Goal: Task Accomplishment & Management: Use online tool/utility

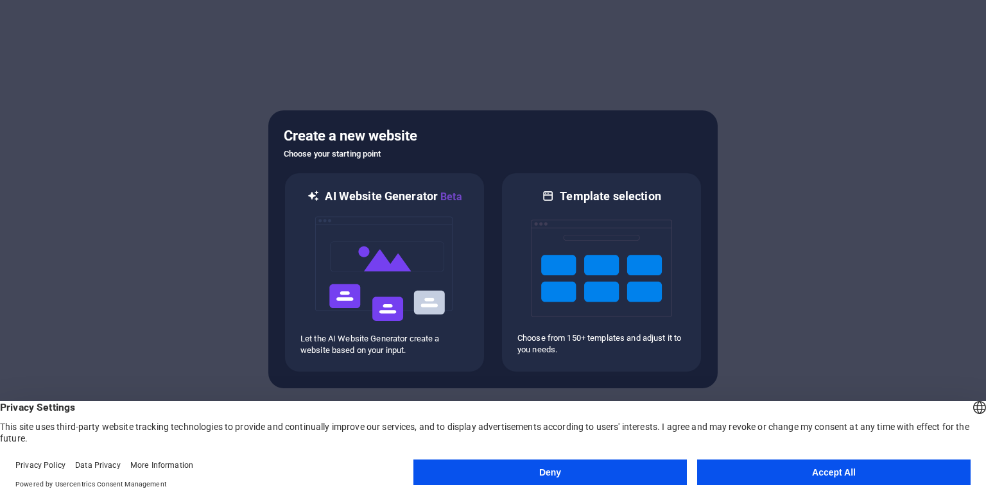
click at [825, 474] on button "Accept All" at bounding box center [833, 473] width 273 height 26
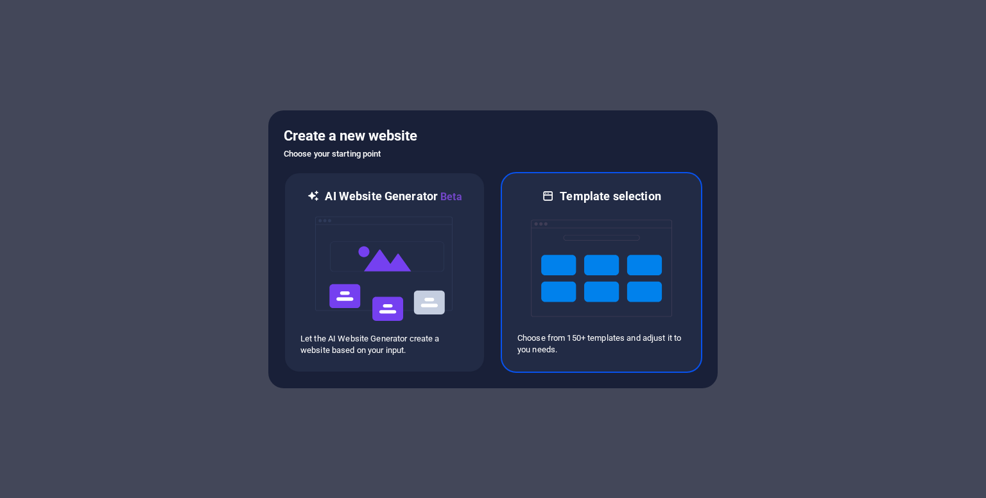
click at [572, 263] on img at bounding box center [601, 268] width 141 height 128
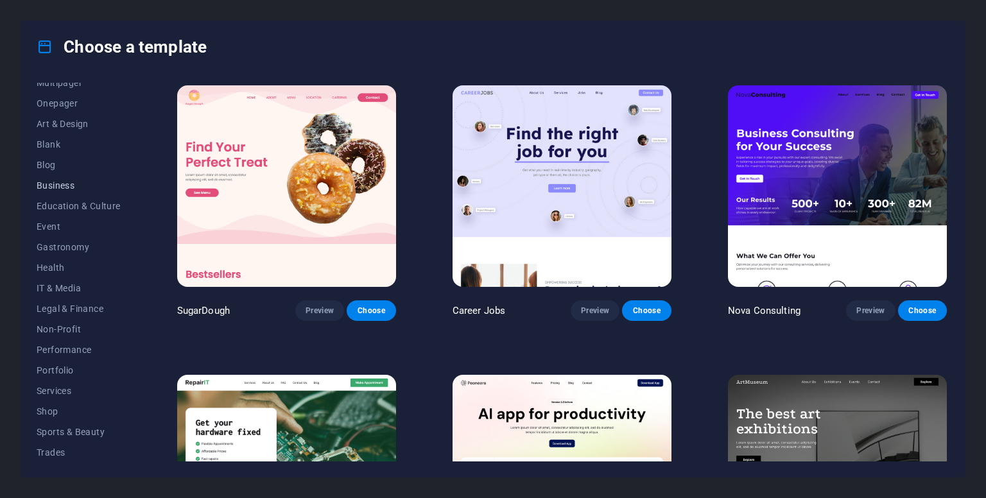
scroll to position [155, 0]
click at [51, 347] on span "Services" at bounding box center [79, 349] width 84 height 10
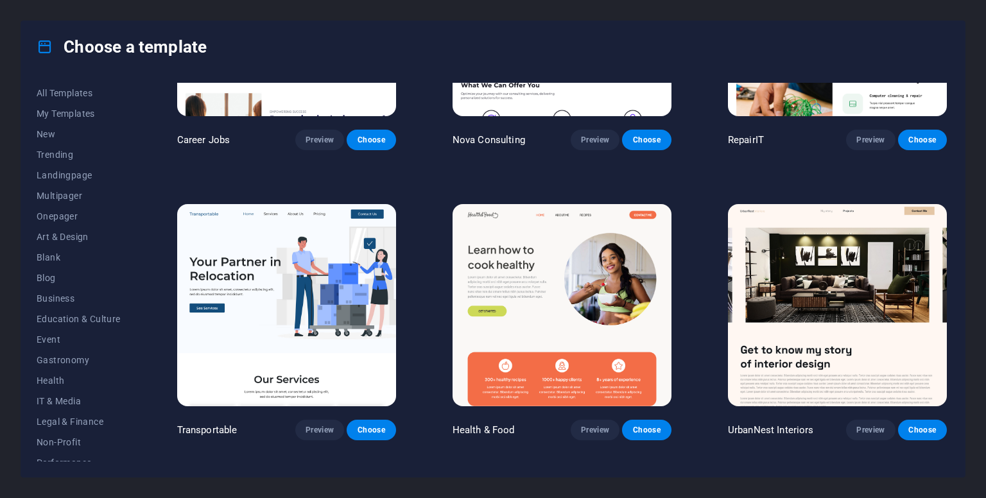
scroll to position [0, 0]
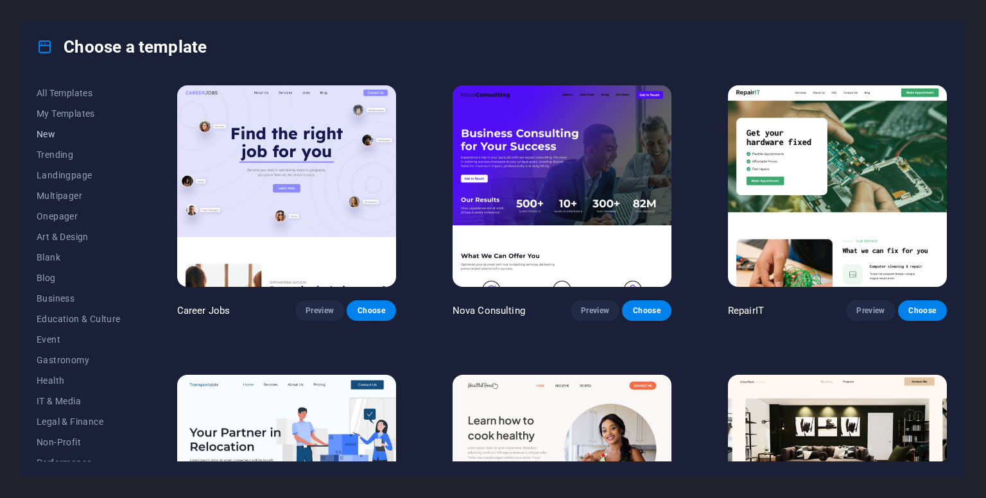
click at [51, 132] on span "New" at bounding box center [79, 134] width 84 height 10
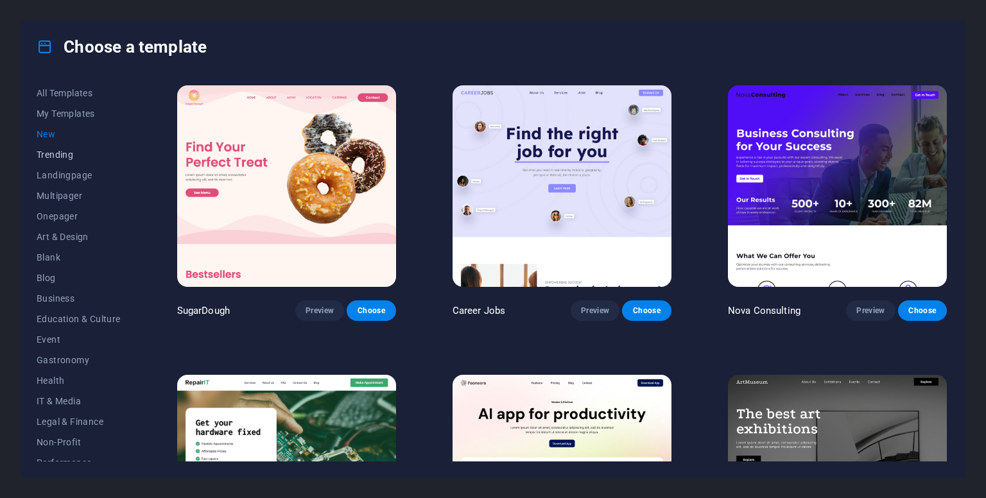
click at [51, 158] on span "Trending" at bounding box center [79, 155] width 84 height 10
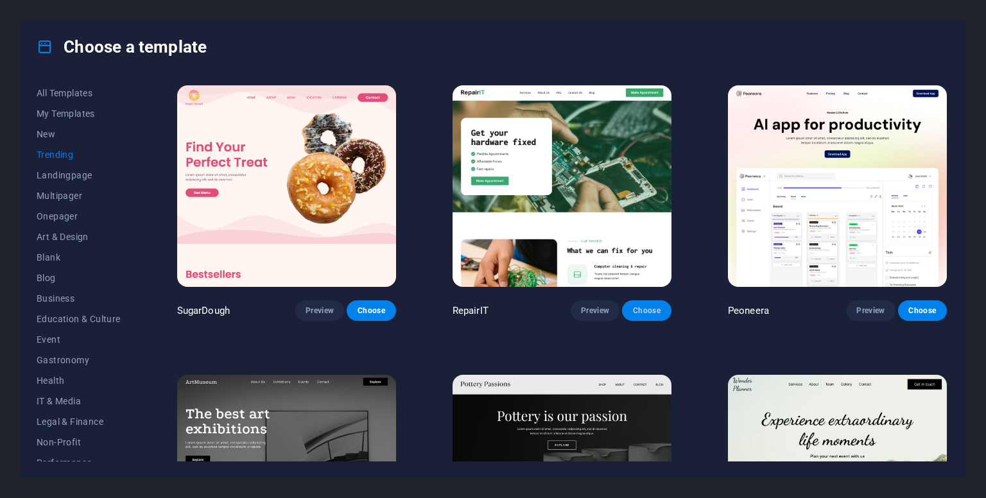
click at [638, 315] on button "Choose" at bounding box center [646, 310] width 49 height 21
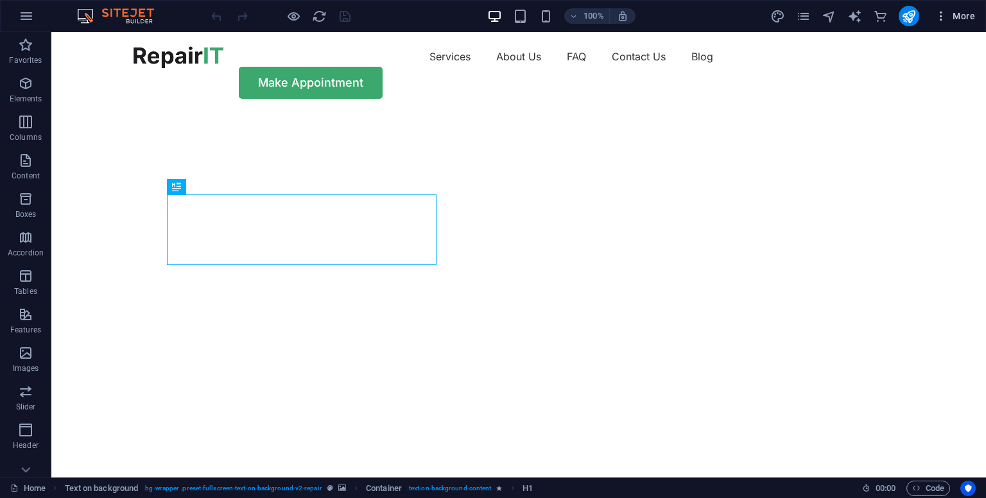
click at [963, 11] on span "More" at bounding box center [955, 16] width 40 height 13
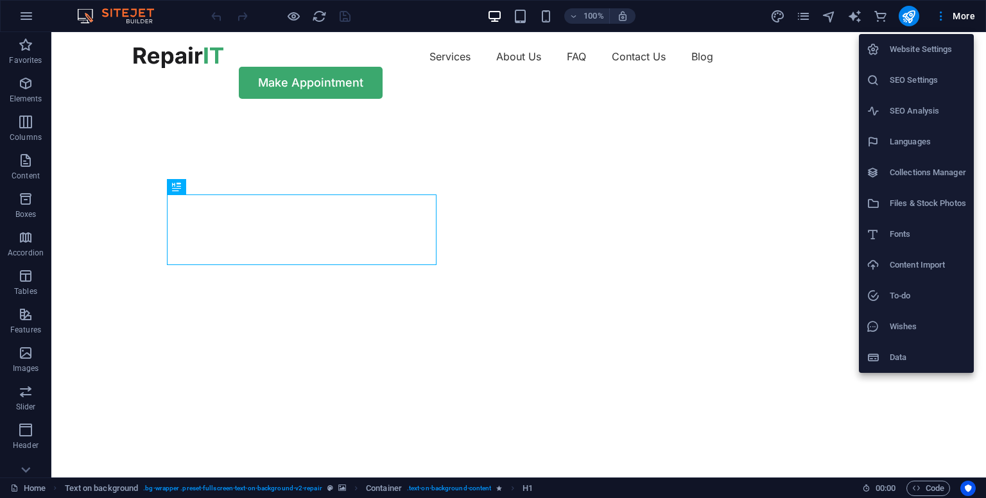
click at [911, 8] on div at bounding box center [493, 249] width 986 height 498
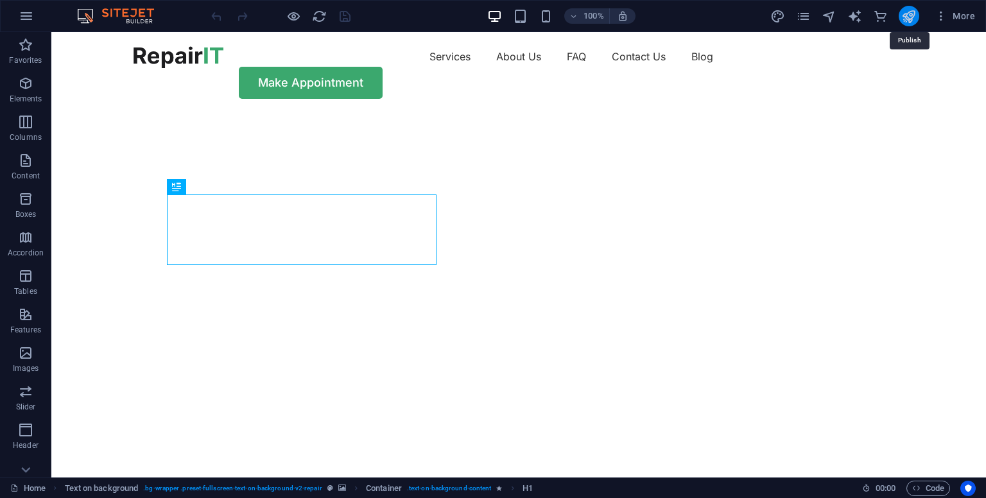
click at [903, 23] on icon "publish" at bounding box center [908, 16] width 15 height 15
